Goal: Check status: Check status

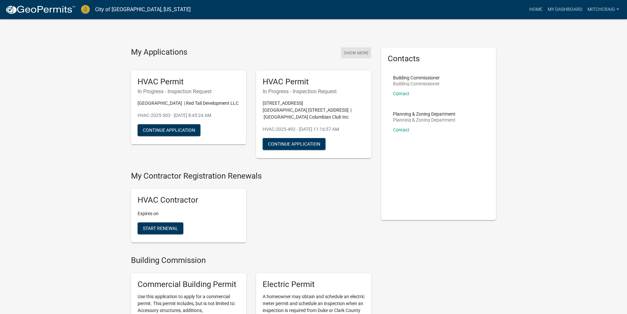
click at [350, 54] on button "Show More" at bounding box center [356, 52] width 30 height 11
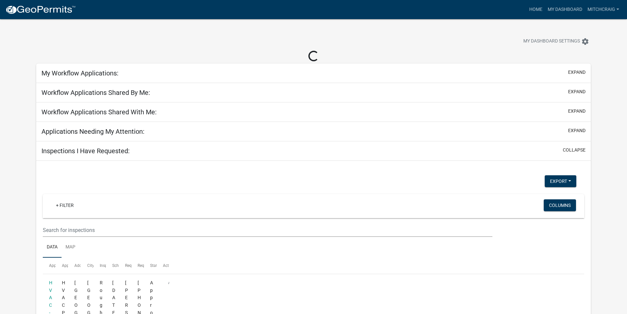
select select "2: 50"
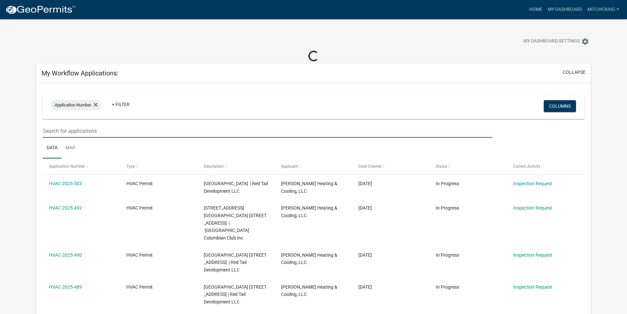
click at [57, 130] on input "text" at bounding box center [268, 131] width 450 height 14
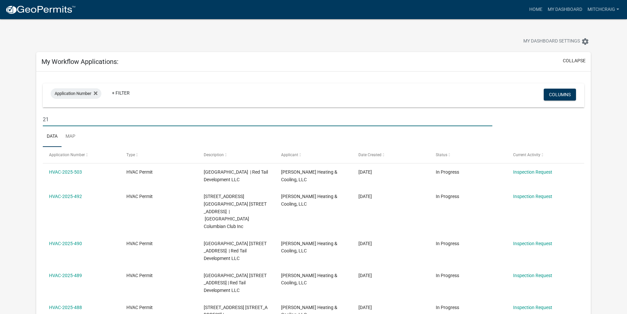
type input "2"
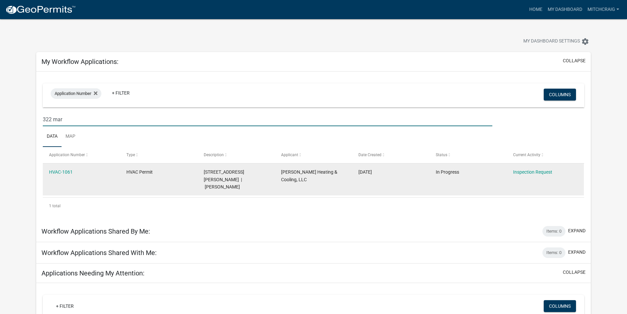
type input "322 mar"
click at [442, 179] on datatable-body-cell "In Progress" at bounding box center [467, 179] width 77 height 32
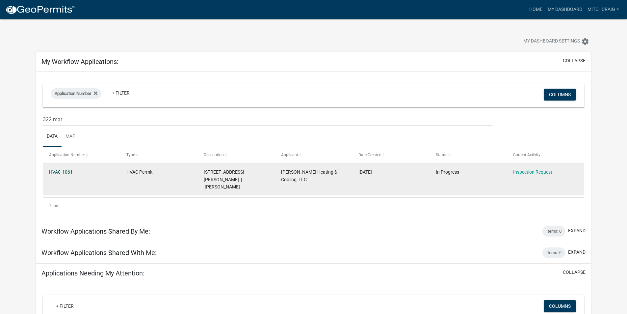
click at [62, 173] on link "HVAC-1061" at bounding box center [61, 171] width 24 height 5
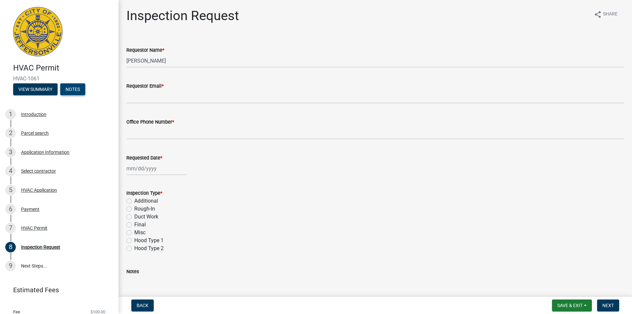
click at [74, 89] on button "Notes" at bounding box center [72, 89] width 25 height 12
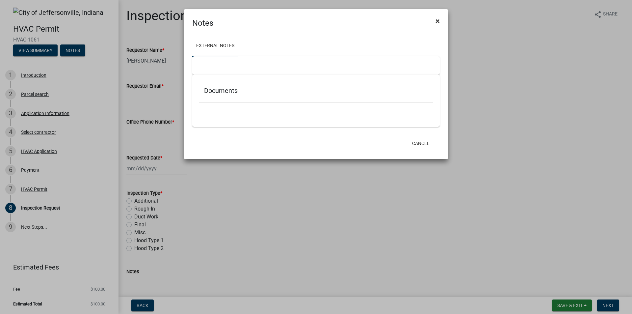
click at [439, 20] on span "×" at bounding box center [438, 20] width 4 height 9
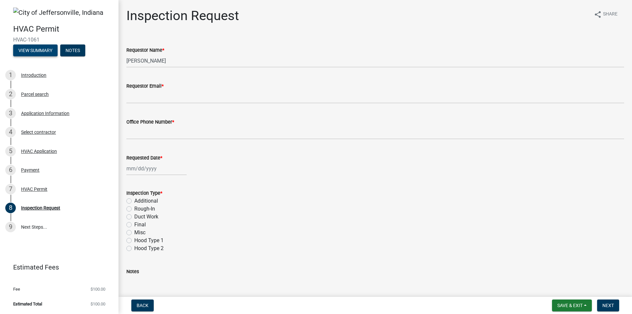
click at [34, 50] on button "View Summary" at bounding box center [35, 50] width 44 height 12
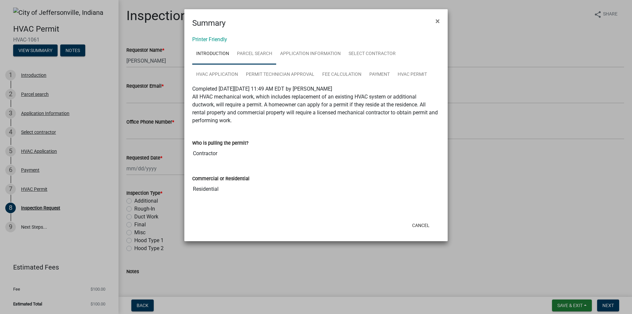
click at [252, 55] on link "Parcel search" at bounding box center [254, 53] width 43 height 21
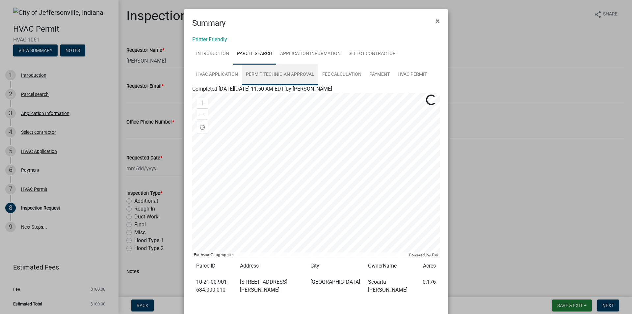
click at [270, 75] on link "Permit Technician Approval" at bounding box center [280, 74] width 76 height 21
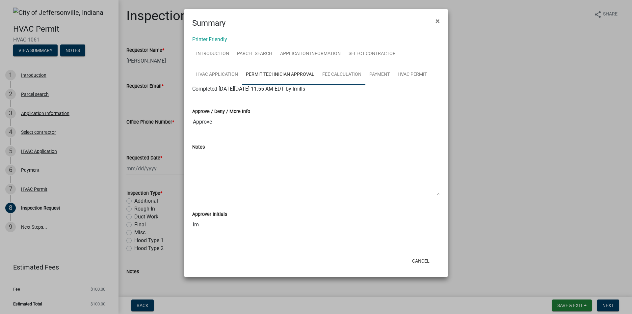
click at [338, 71] on link "Fee Calculation" at bounding box center [341, 74] width 47 height 21
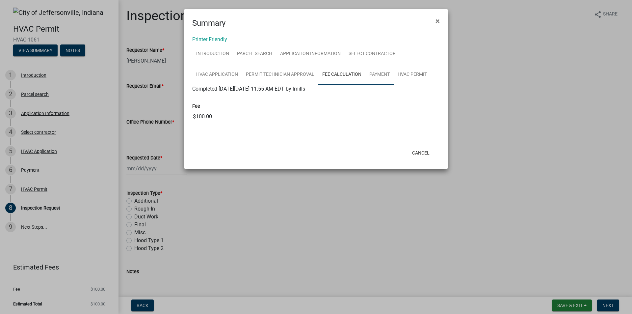
click at [377, 73] on link "Payment" at bounding box center [380, 74] width 28 height 21
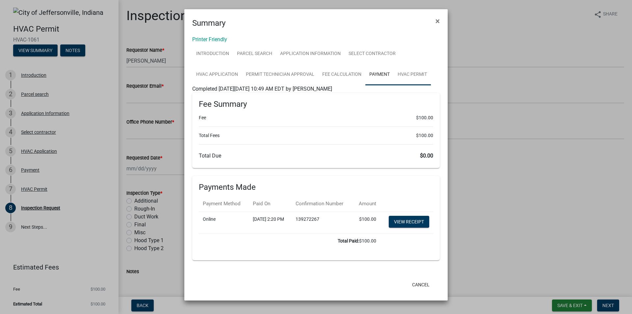
click at [404, 75] on link "HVAC Permit" at bounding box center [412, 74] width 37 height 21
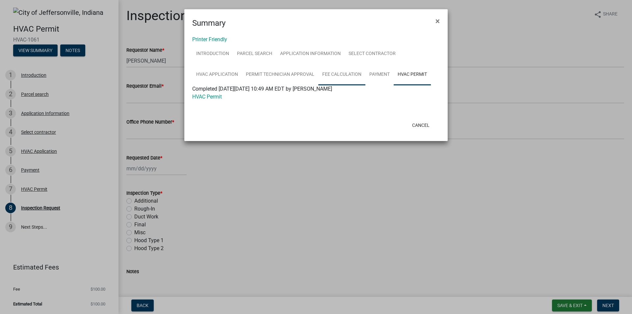
click at [342, 73] on link "Fee Calculation" at bounding box center [341, 74] width 47 height 21
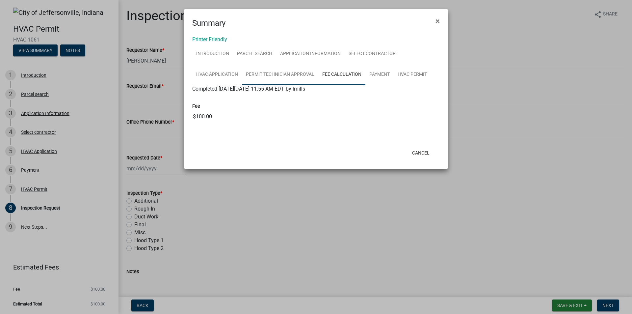
click at [282, 73] on link "Permit Technician Approval" at bounding box center [280, 74] width 76 height 21
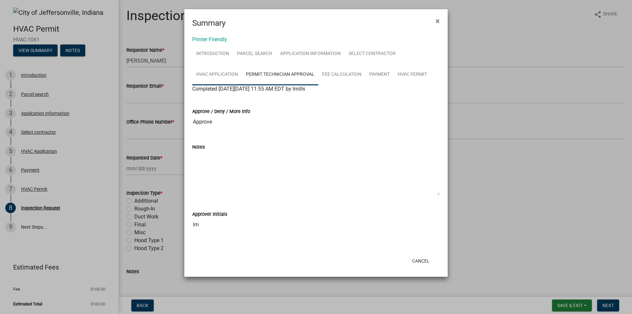
click at [230, 70] on link "HVAC Application" at bounding box center [217, 74] width 50 height 21
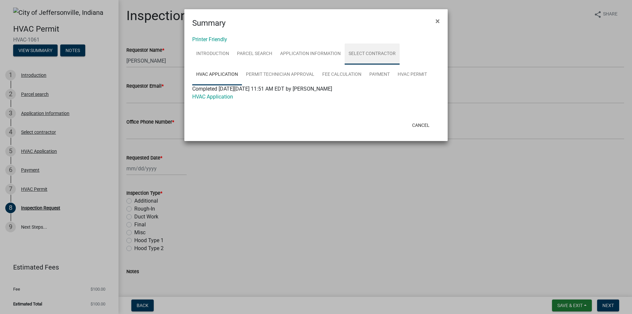
click at [361, 55] on link "Select contractor" at bounding box center [372, 53] width 55 height 21
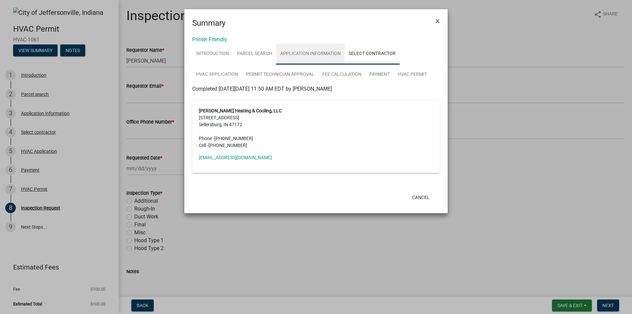
click at [317, 51] on link "Application Information" at bounding box center [310, 53] width 68 height 21
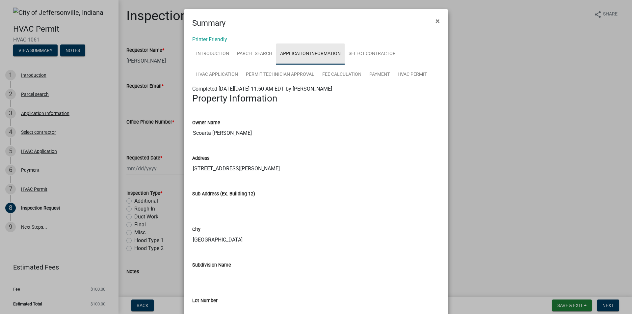
click at [283, 51] on link "Application Information" at bounding box center [310, 53] width 68 height 21
click at [254, 51] on link "Parcel search" at bounding box center [254, 53] width 43 height 21
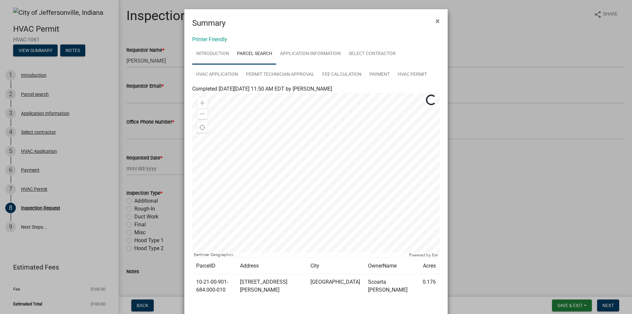
click at [205, 51] on link "Introduction" at bounding box center [212, 53] width 41 height 21
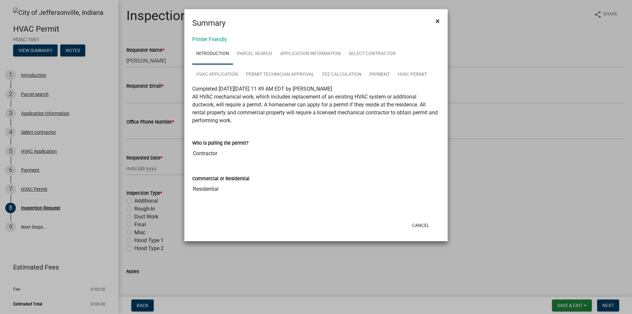
click at [441, 21] on button "×" at bounding box center [437, 21] width 15 height 18
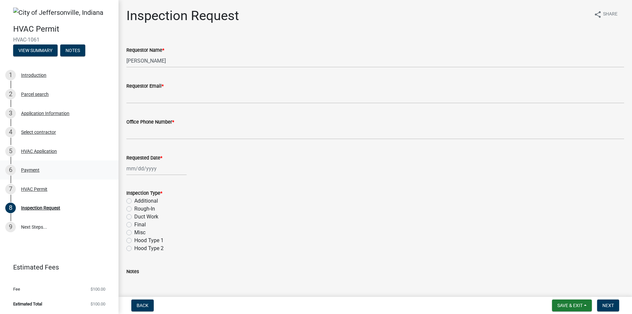
click at [49, 165] on div "6 Payment" at bounding box center [56, 170] width 103 height 11
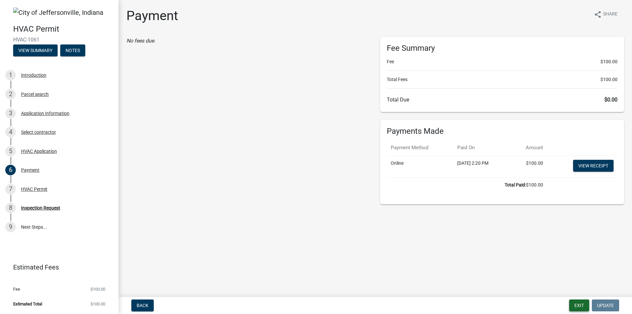
click at [581, 305] on button "Exit" at bounding box center [579, 305] width 20 height 12
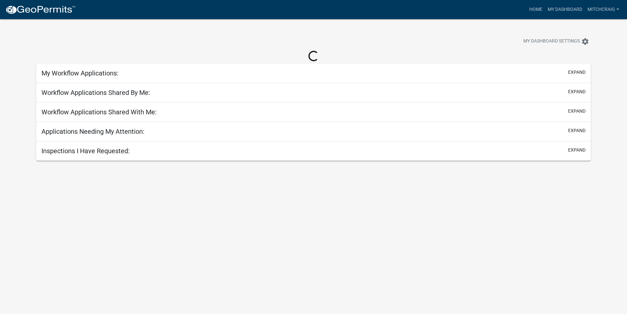
select select "2: 50"
